Goal: Navigation & Orientation: Find specific page/section

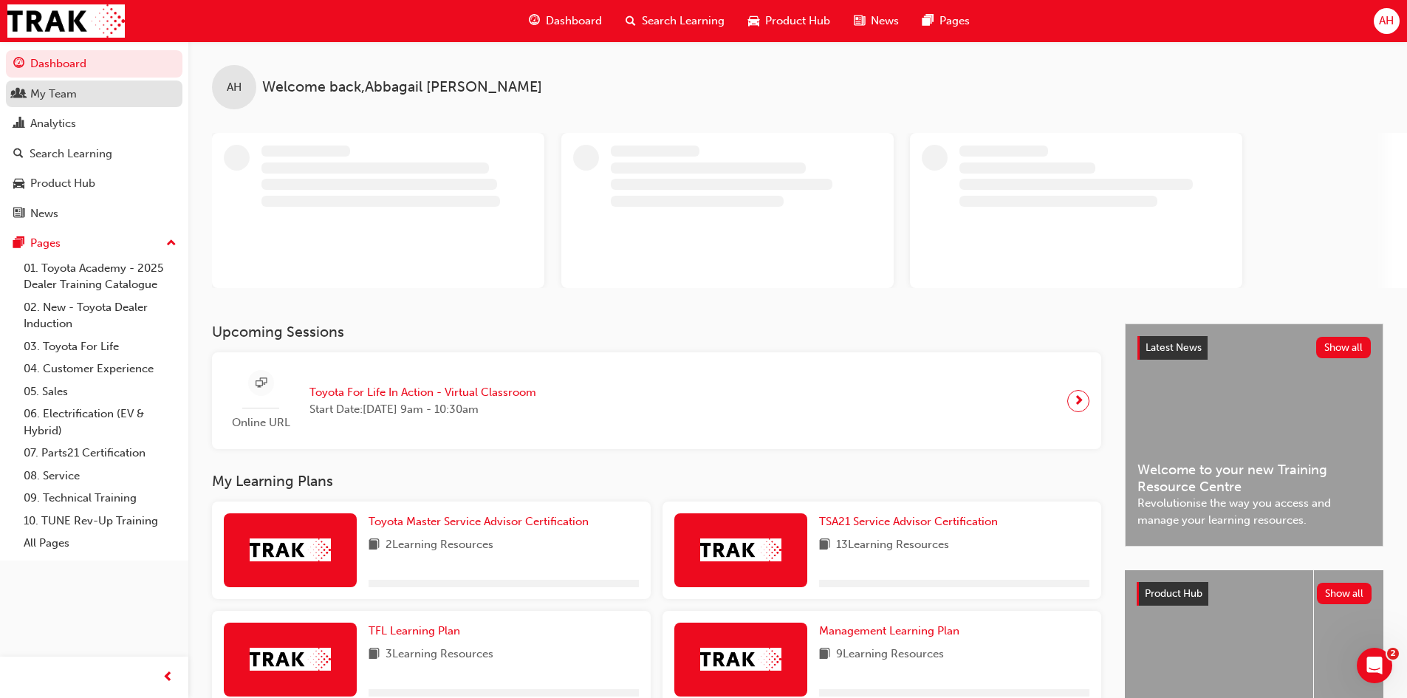
click at [74, 96] on div "My Team" at bounding box center [53, 94] width 47 height 17
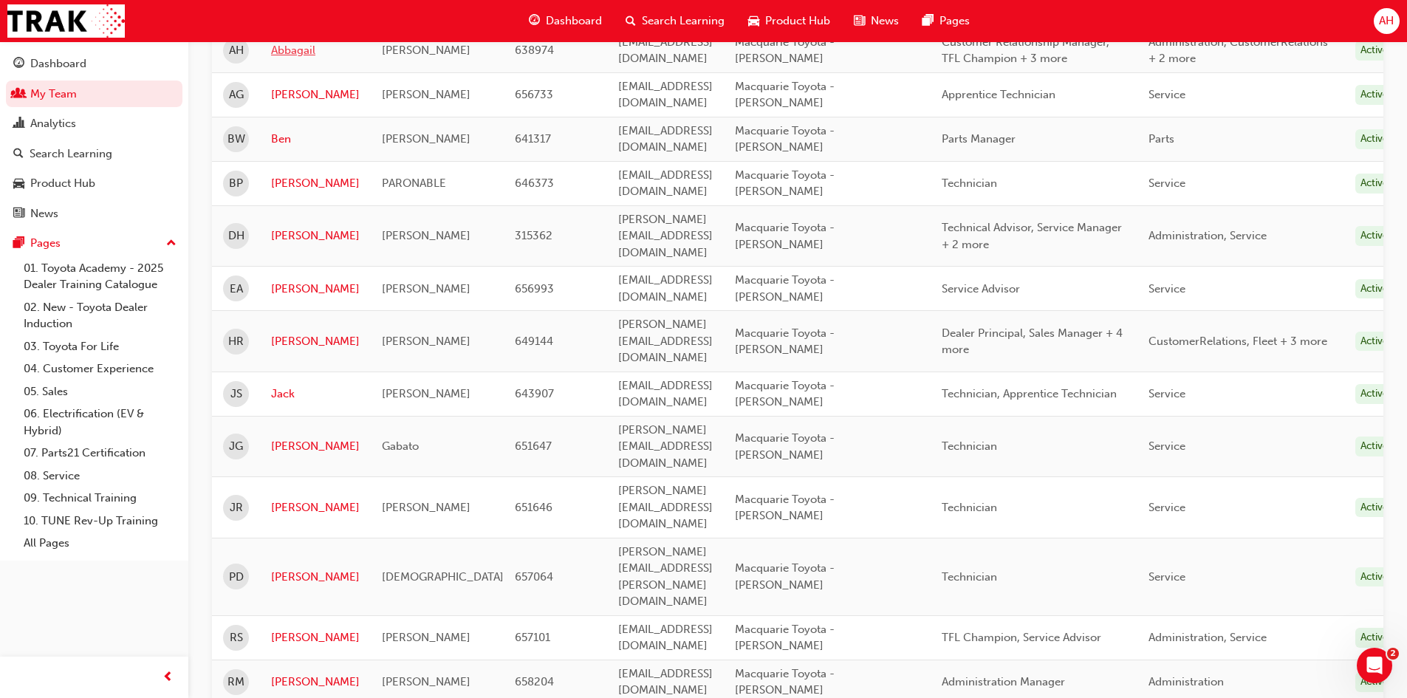
scroll to position [341, 0]
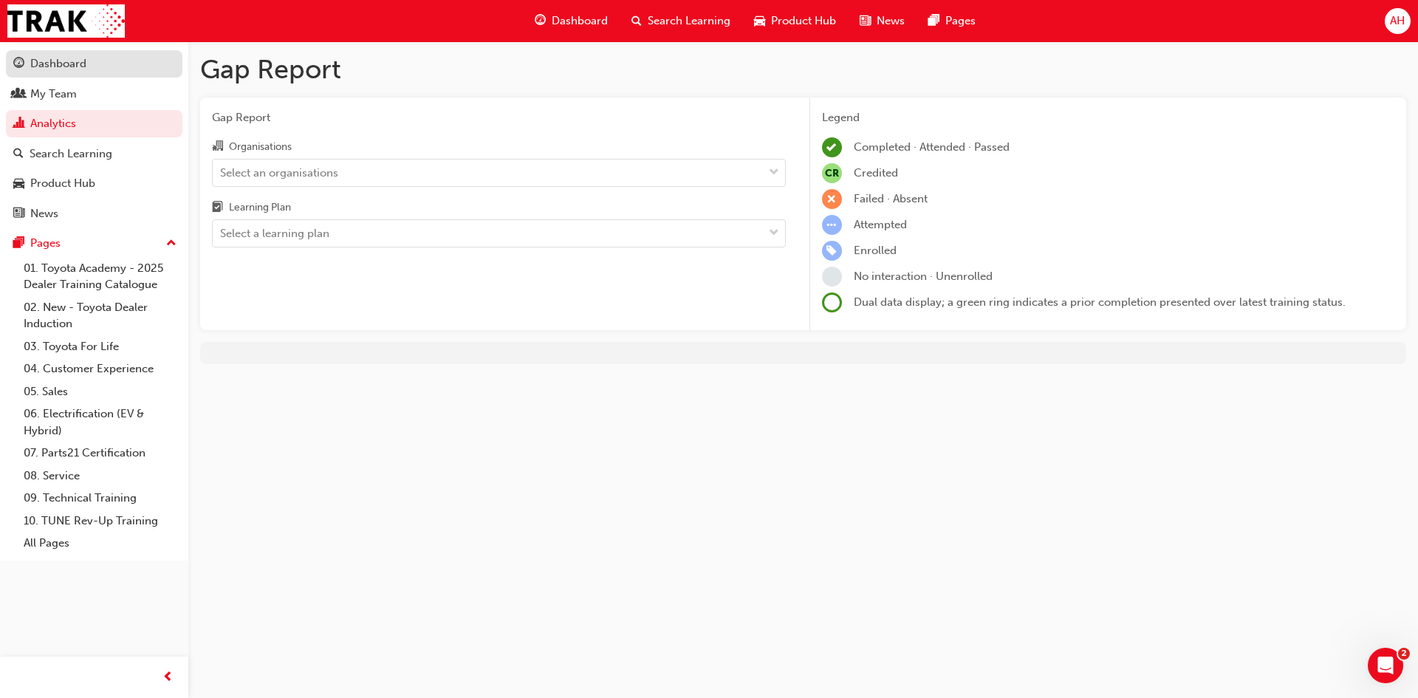
click at [92, 69] on div "Dashboard" at bounding box center [94, 64] width 162 height 18
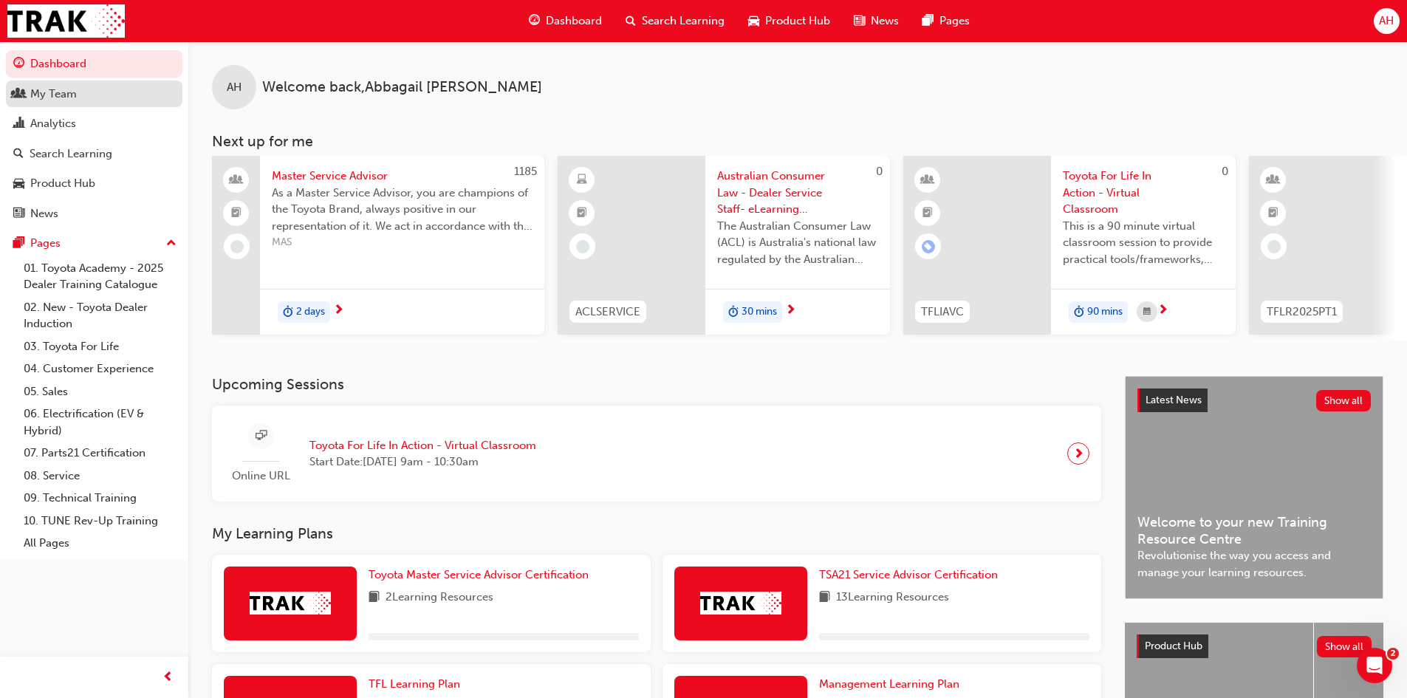
click at [93, 99] on div "My Team" at bounding box center [94, 94] width 162 height 18
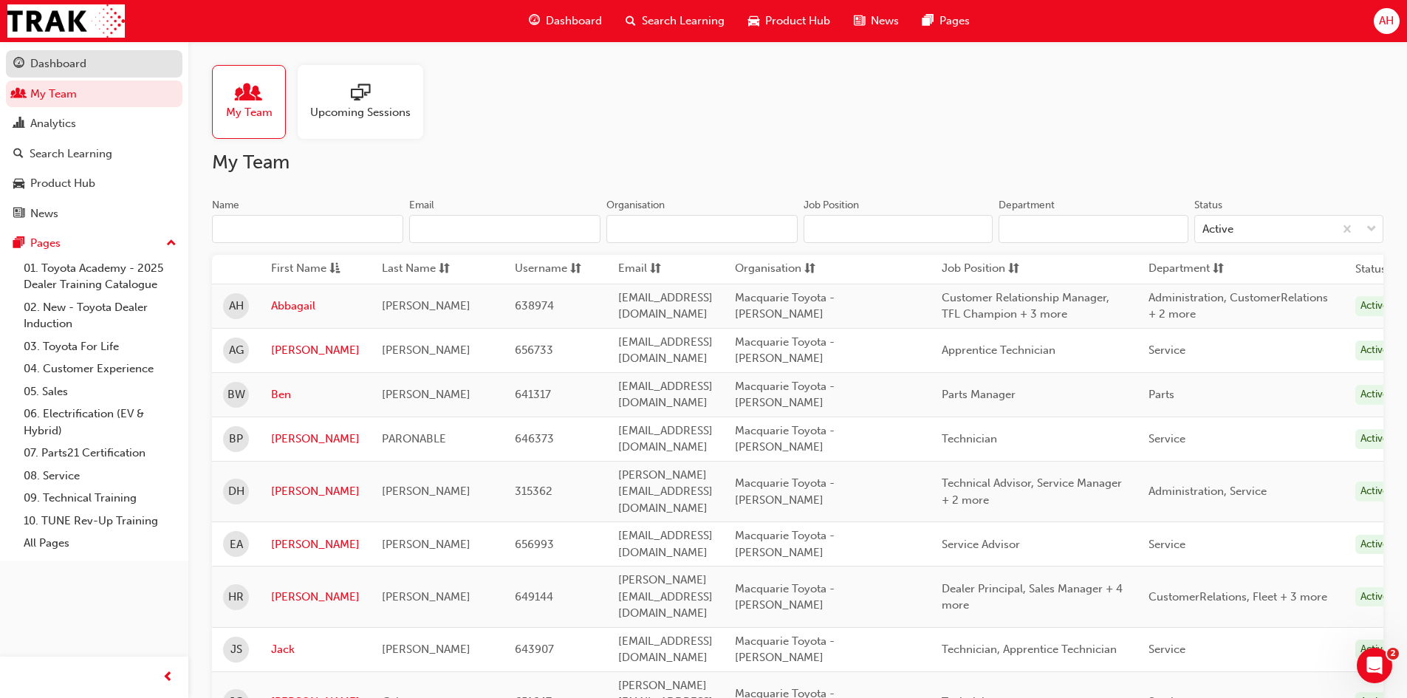
click at [108, 68] on div "Dashboard" at bounding box center [94, 64] width 162 height 18
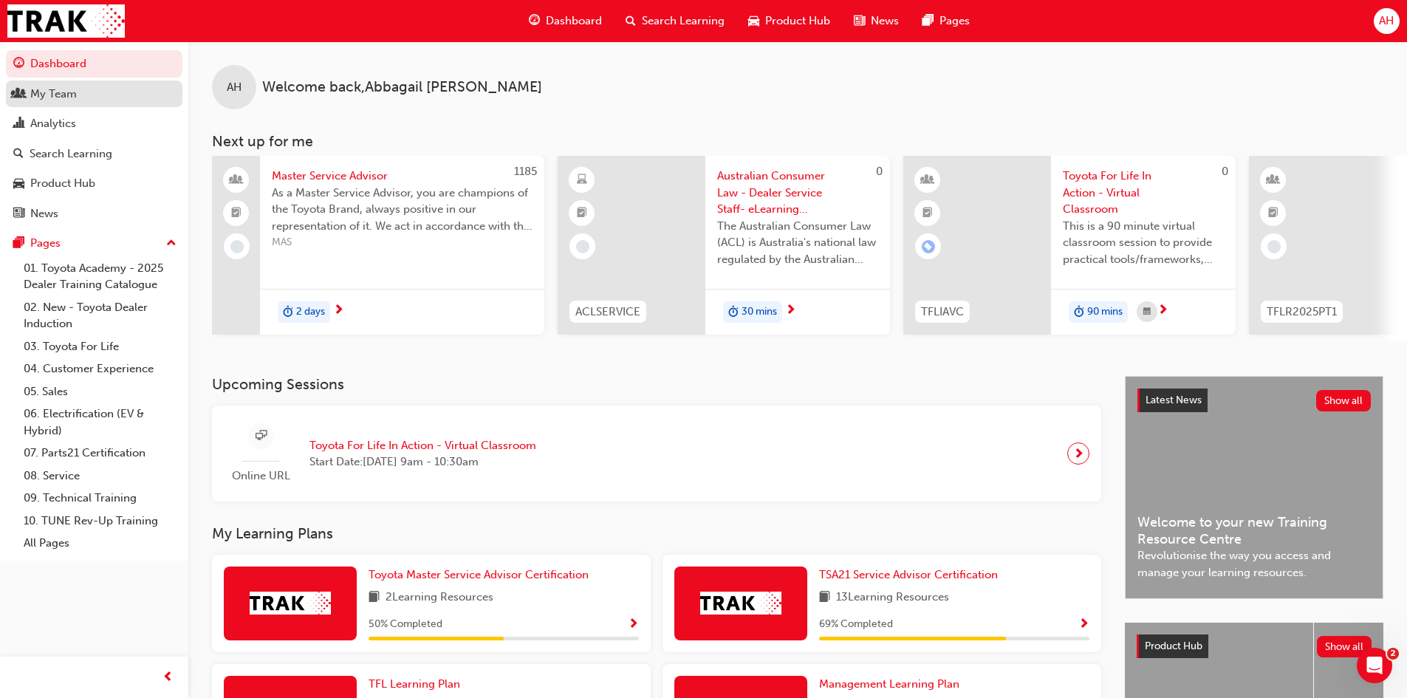
click at [106, 101] on div "My Team" at bounding box center [94, 94] width 162 height 18
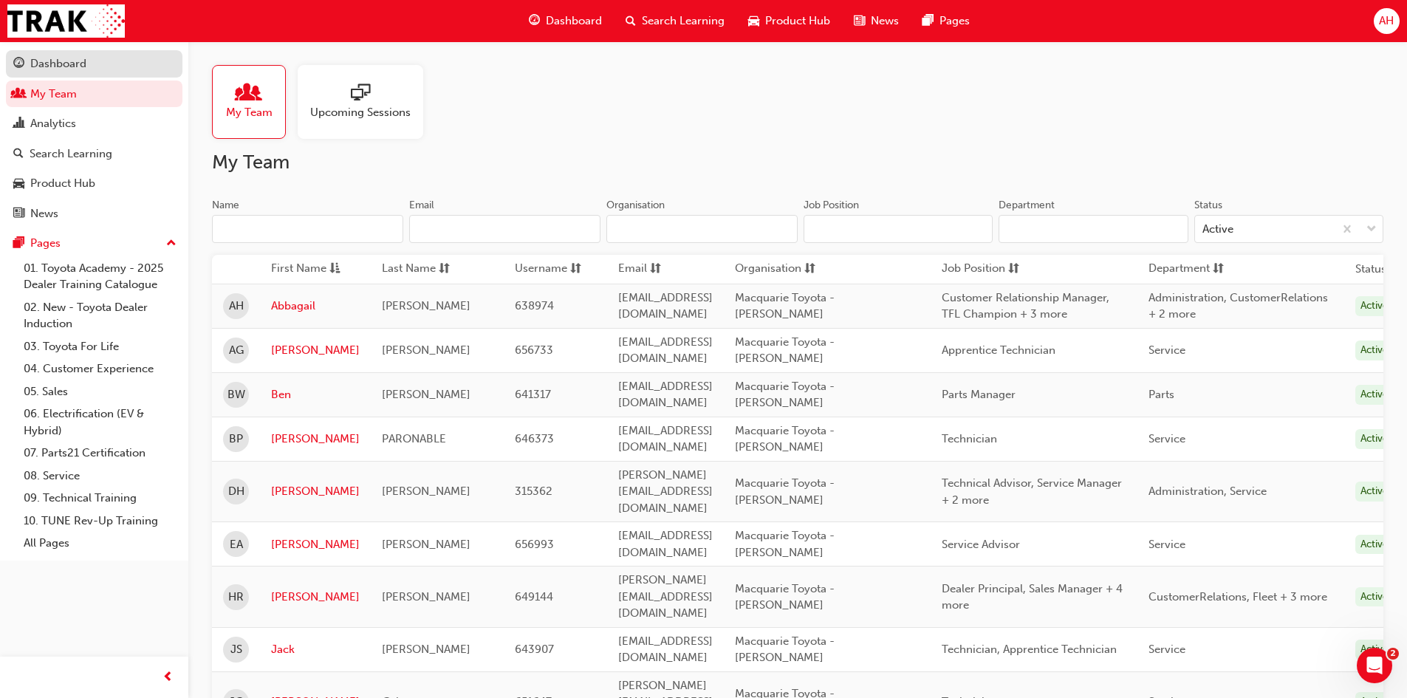
click at [115, 67] on div "Dashboard" at bounding box center [94, 64] width 162 height 18
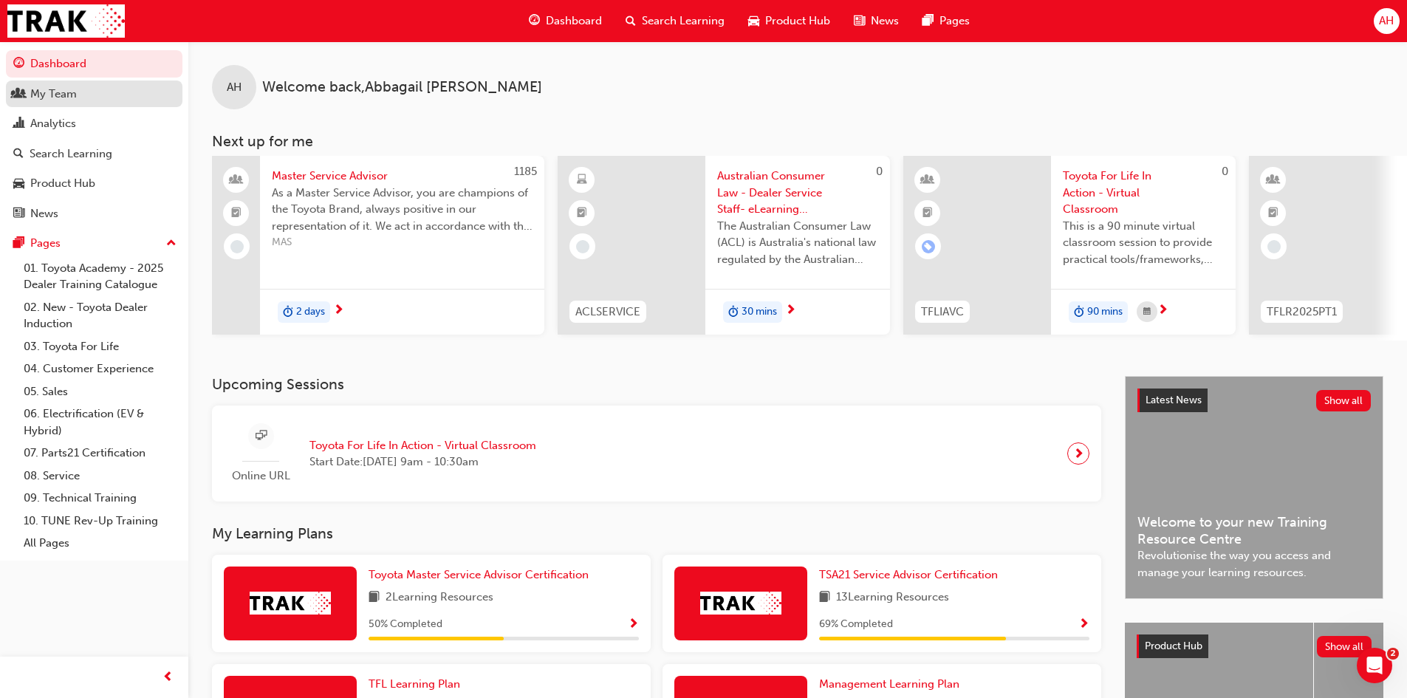
click at [103, 102] on div "My Team" at bounding box center [94, 94] width 162 height 18
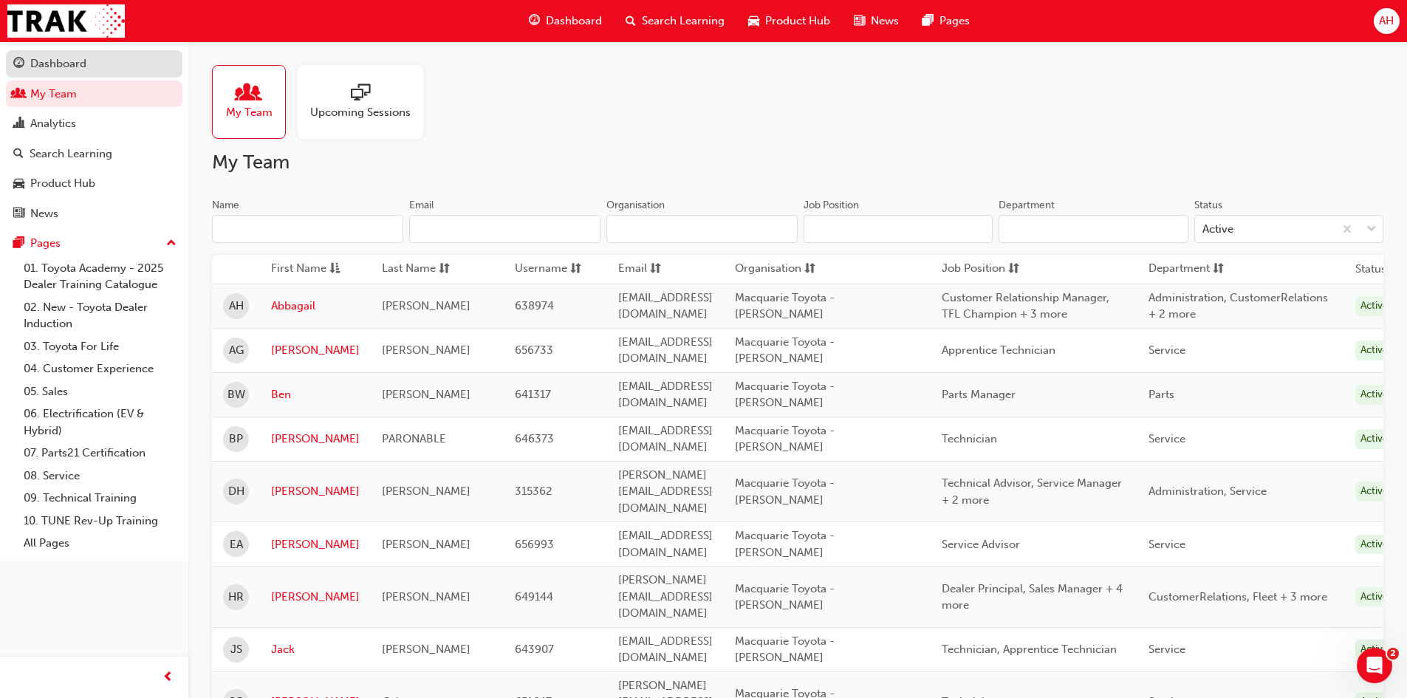
click at [98, 55] on div "Dashboard" at bounding box center [94, 64] width 162 height 18
